Goal: Task Accomplishment & Management: Complete application form

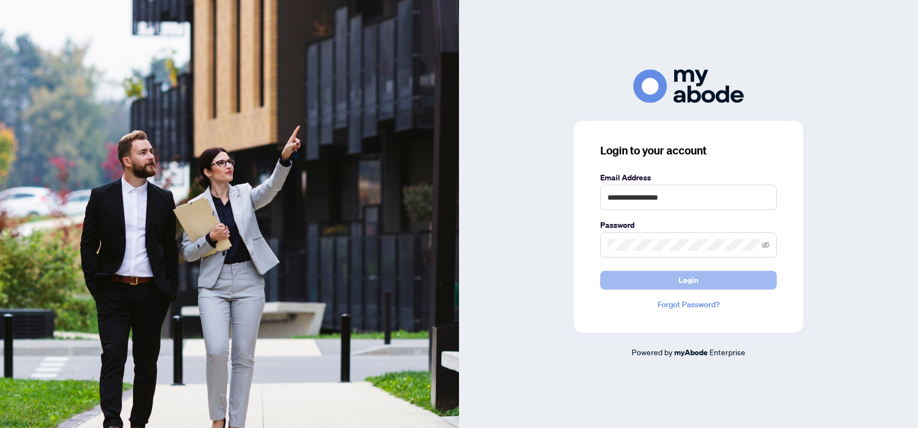
click at [656, 277] on button "Login" at bounding box center [689, 280] width 177 height 19
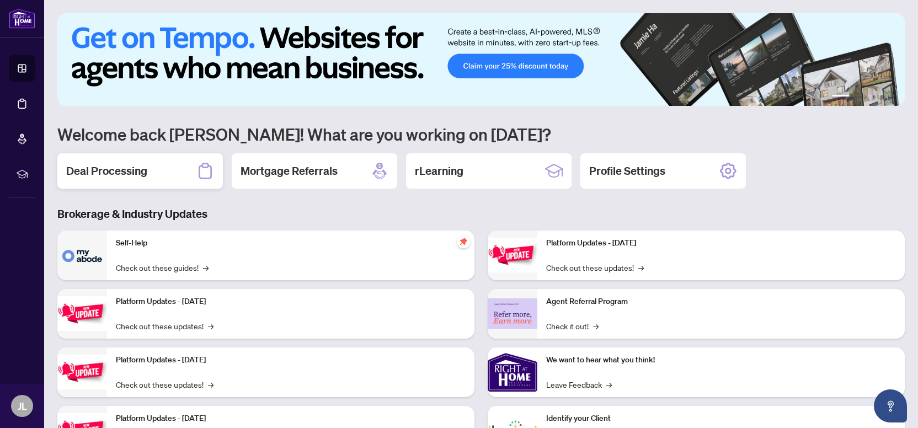
click at [178, 177] on div "Deal Processing" at bounding box center [140, 170] width 166 height 35
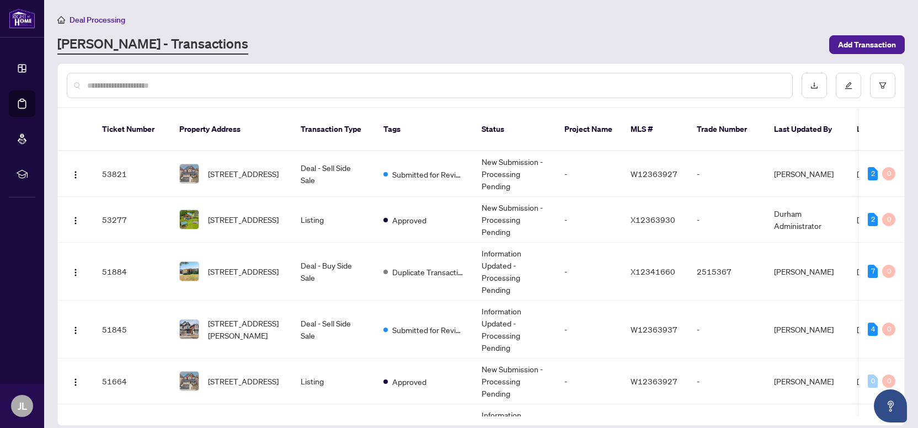
click at [216, 90] on input "text" at bounding box center [435, 85] width 697 height 12
type input "*****"
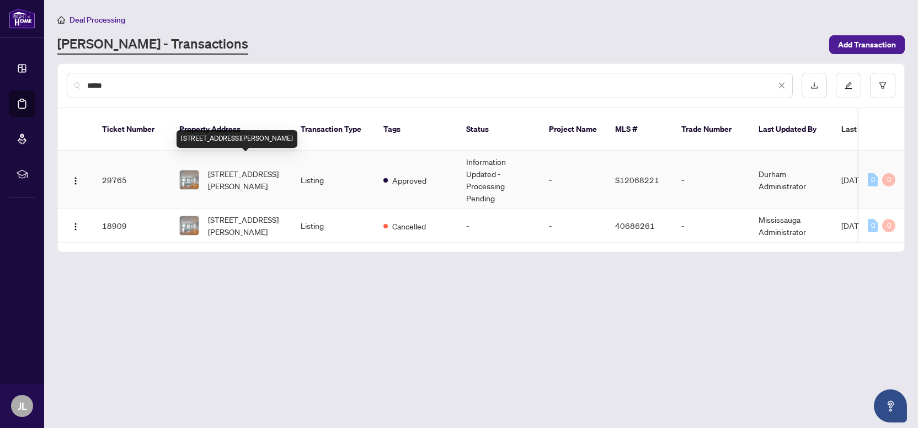
click at [237, 172] on span "[STREET_ADDRESS][PERSON_NAME]" at bounding box center [245, 180] width 75 height 24
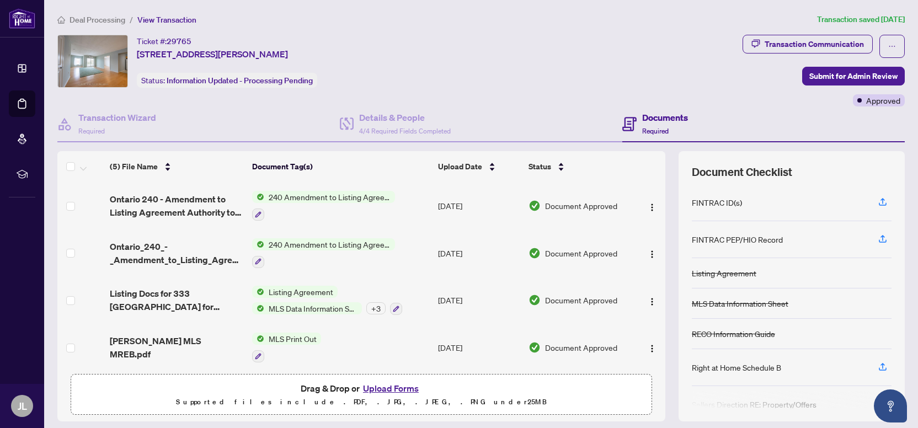
scroll to position [9, 0]
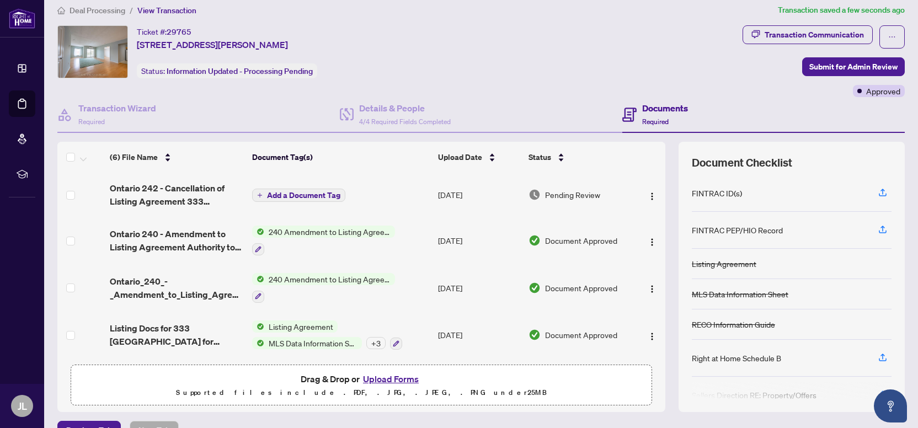
click at [305, 194] on span "Add a Document Tag" at bounding box center [303, 196] width 73 height 8
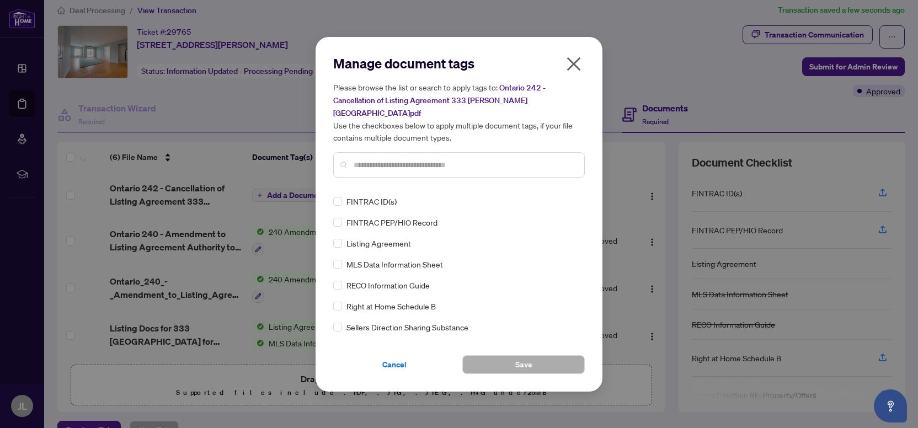
click at [375, 172] on div "Manage document tags Please browse the list or search to apply tags to: Ontario…" at bounding box center [459, 121] width 252 height 132
click at [378, 152] on div at bounding box center [459, 164] width 252 height 25
click at [376, 159] on input "text" at bounding box center [465, 165] width 222 height 12
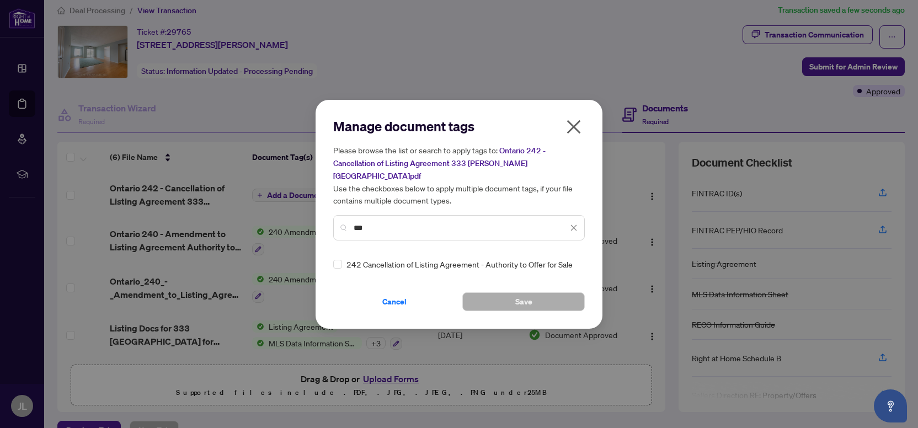
type input "***"
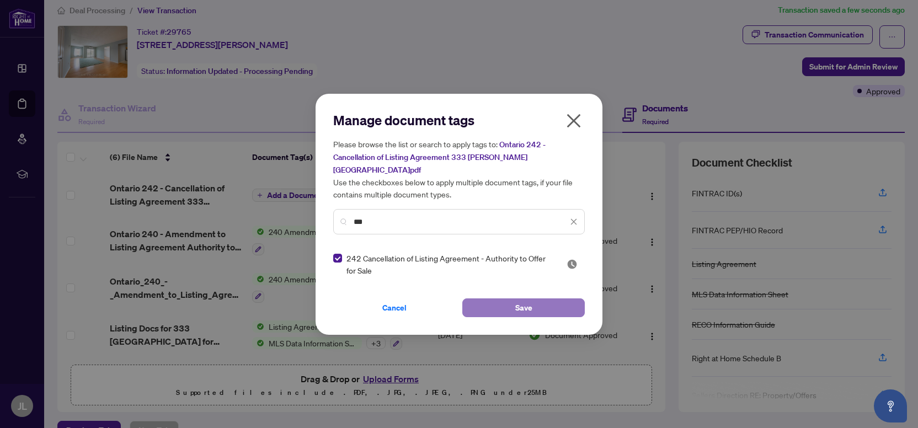
click at [514, 300] on button "Save" at bounding box center [524, 308] width 123 height 19
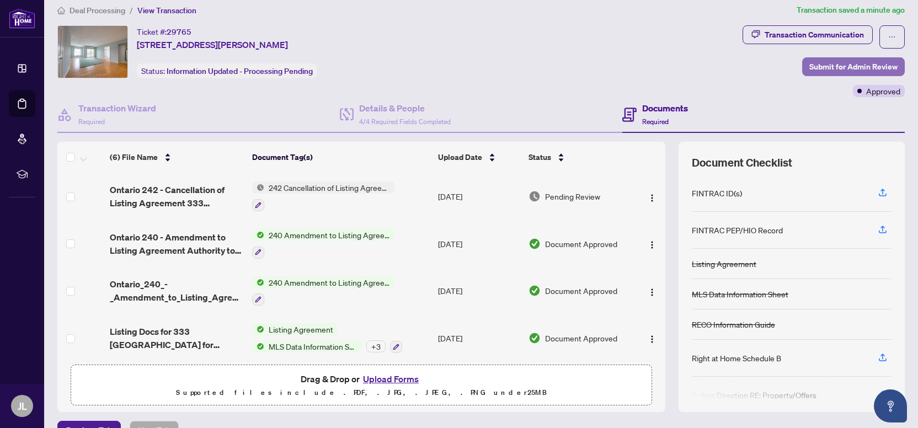
click at [822, 68] on span "Submit for Admin Review" at bounding box center [854, 67] width 88 height 18
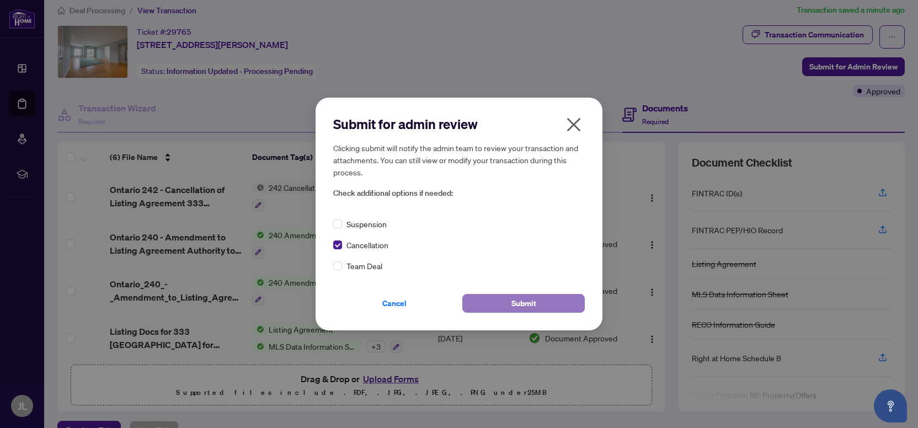
click at [516, 304] on span "Submit" at bounding box center [524, 304] width 25 height 18
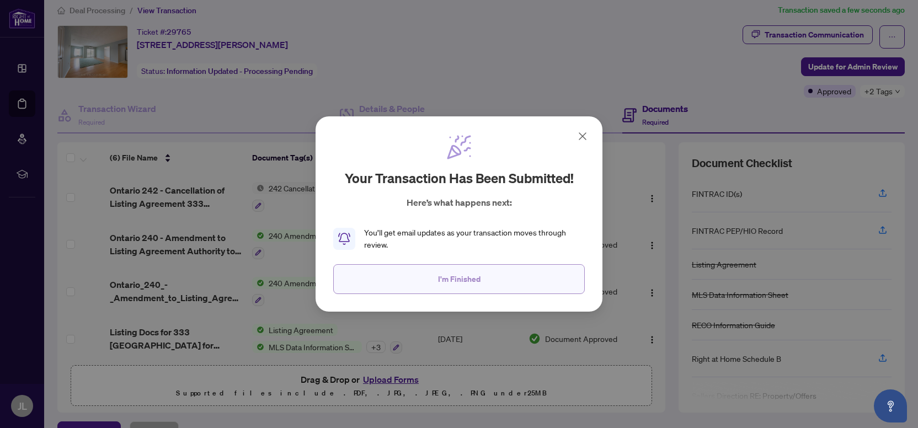
click at [512, 293] on button "I'm Finished" at bounding box center [459, 279] width 252 height 30
